Goal: Task Accomplishment & Management: Manage account settings

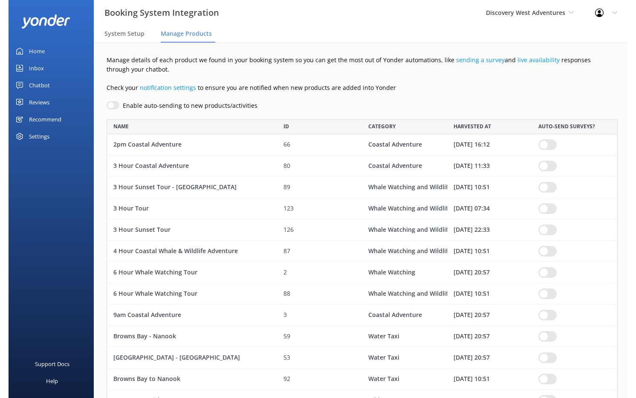
scroll to position [1459, 513]
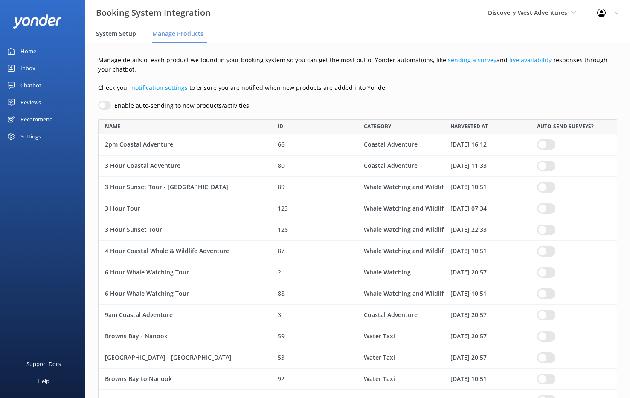
click at [126, 36] on span "System Setup" at bounding box center [116, 33] width 40 height 9
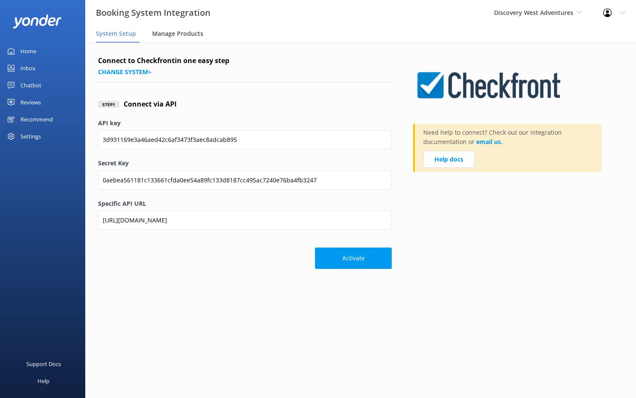
click at [157, 34] on span "Manage Products" at bounding box center [177, 33] width 51 height 9
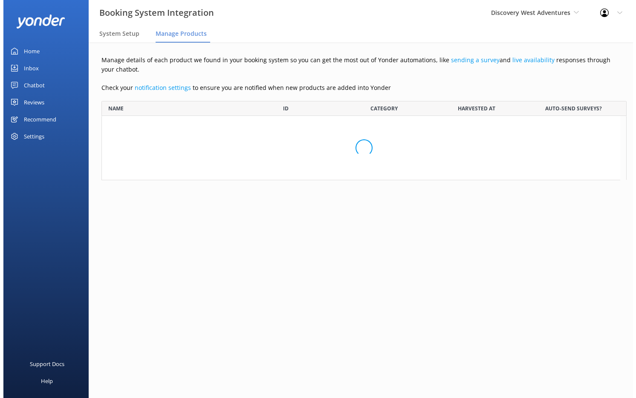
scroll to position [1459, 513]
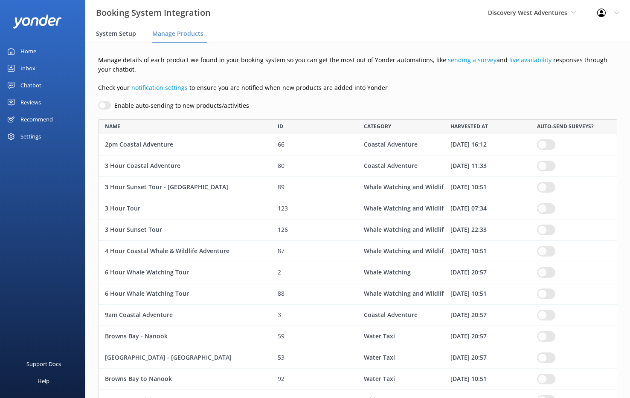
click at [129, 34] on span "System Setup" at bounding box center [116, 33] width 40 height 9
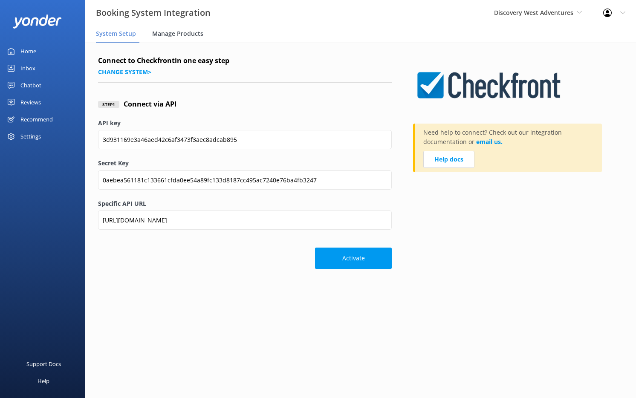
click at [162, 33] on span "Manage Products" at bounding box center [177, 33] width 51 height 9
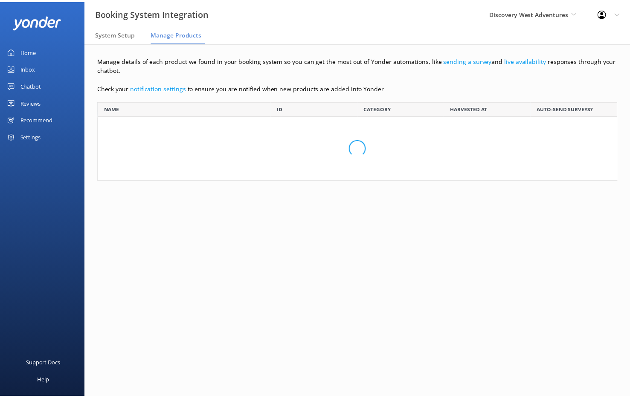
scroll to position [1459, 513]
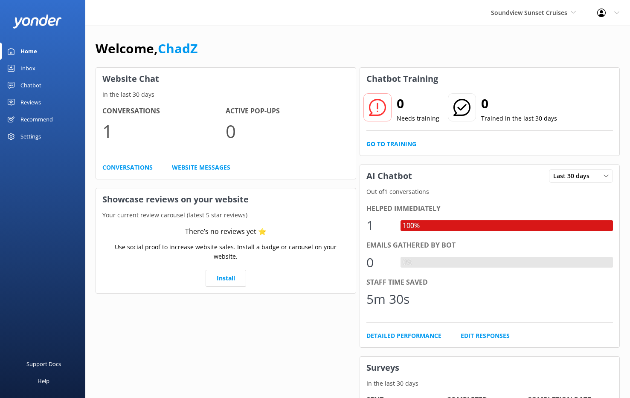
click at [41, 135] on div "Settings" at bounding box center [42, 136] width 85 height 17
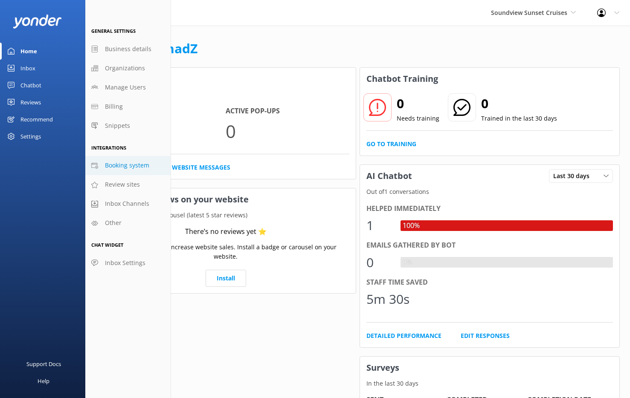
click at [132, 162] on span "Booking system" at bounding box center [127, 165] width 44 height 9
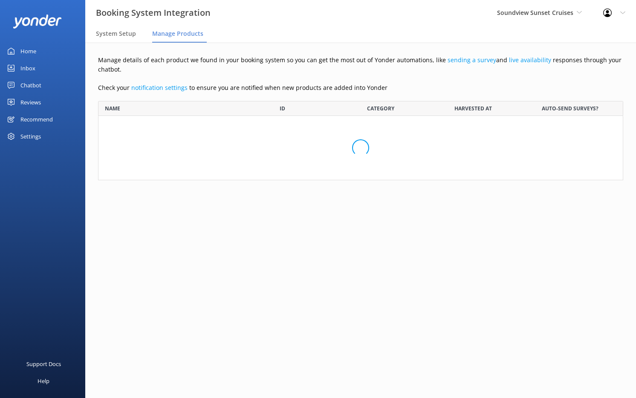
scroll to position [286, 513]
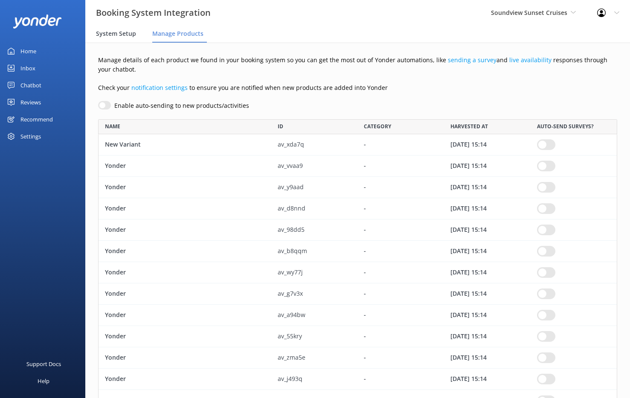
click at [119, 35] on span "System Setup" at bounding box center [116, 33] width 40 height 9
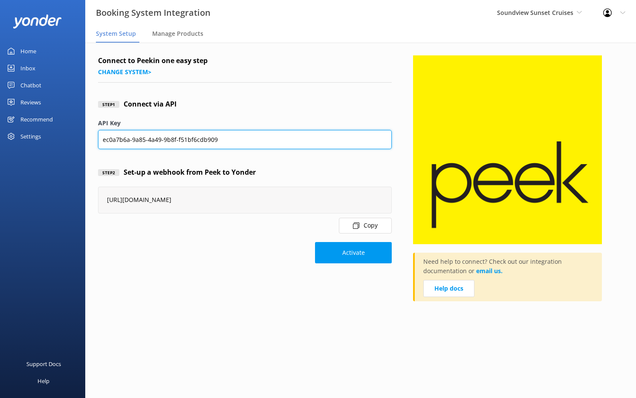
drag, startPoint x: 226, startPoint y: 139, endPoint x: 100, endPoint y: 139, distance: 125.8
click at [100, 139] on input "ec0a7b6a-9a85-4a49-9b8f-f51bf6cdb909" at bounding box center [245, 139] width 294 height 19
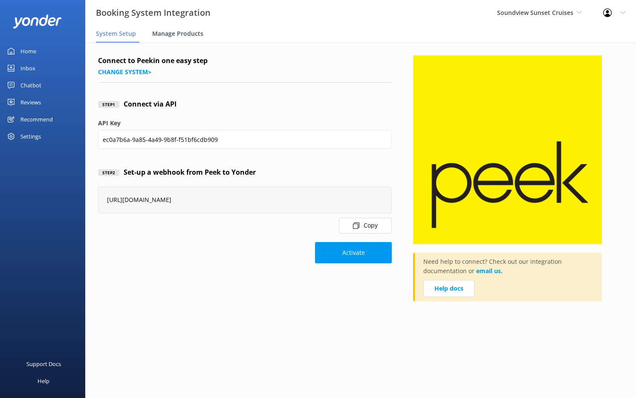
click at [162, 31] on span "Manage Products" at bounding box center [177, 33] width 51 height 9
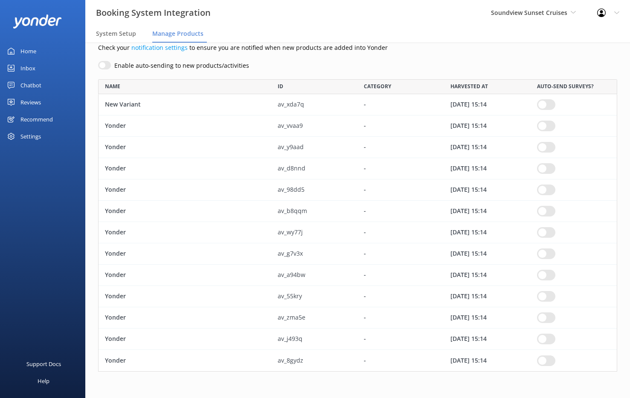
scroll to position [20, 0]
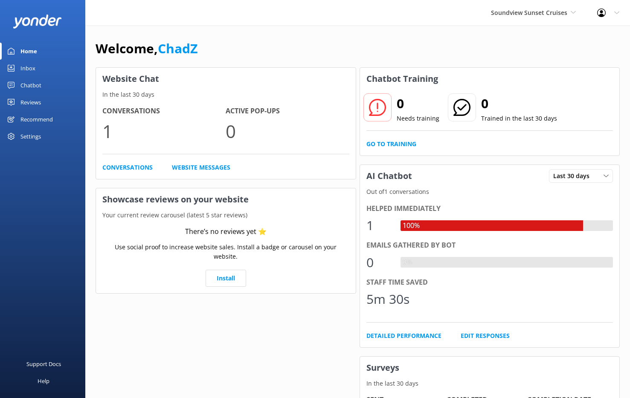
click at [38, 138] on div "Settings" at bounding box center [30, 136] width 20 height 17
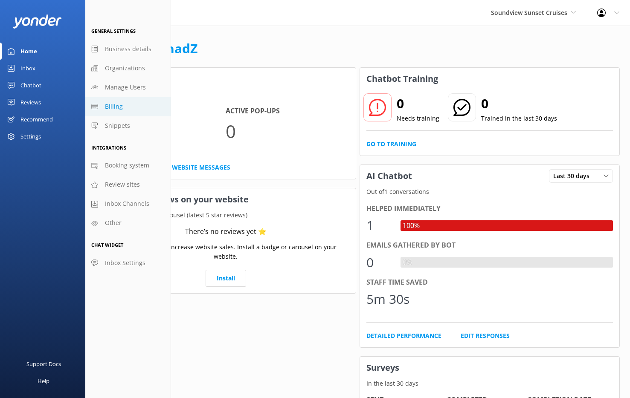
click at [121, 104] on span "Billing" at bounding box center [114, 106] width 18 height 9
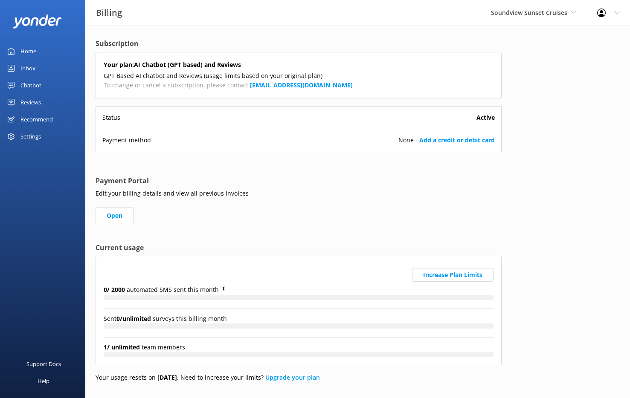
scroll to position [22, 0]
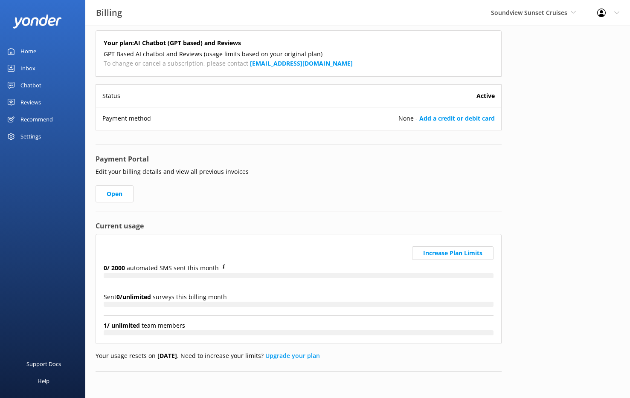
click at [31, 134] on div "Settings" at bounding box center [30, 136] width 20 height 17
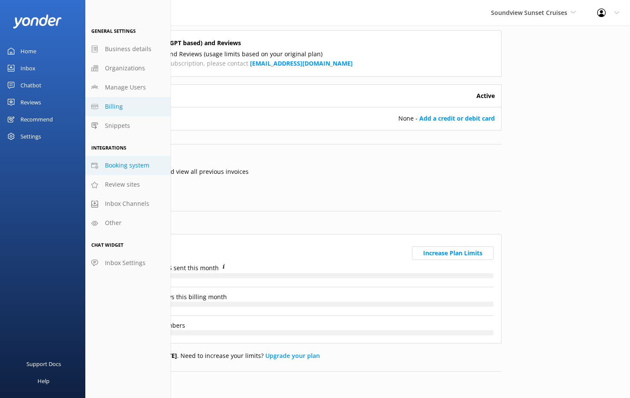
click at [140, 162] on span "Booking system" at bounding box center [127, 165] width 44 height 9
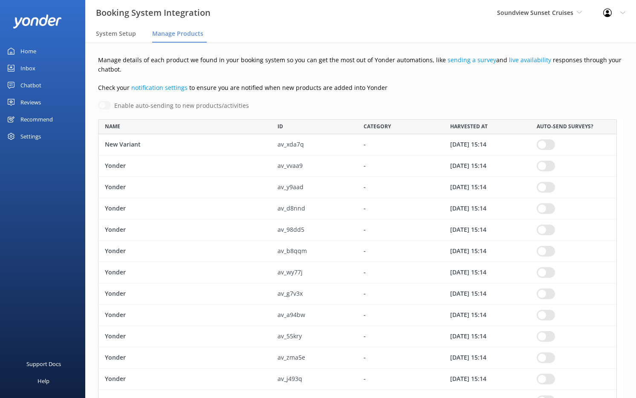
scroll to position [286, 513]
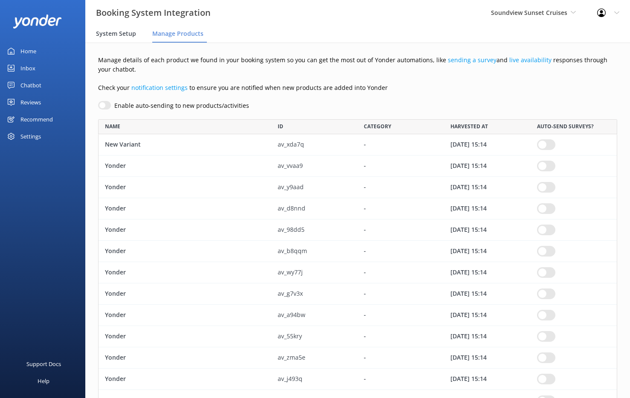
click at [114, 37] on span "System Setup" at bounding box center [116, 33] width 40 height 9
